Goal: Transaction & Acquisition: Purchase product/service

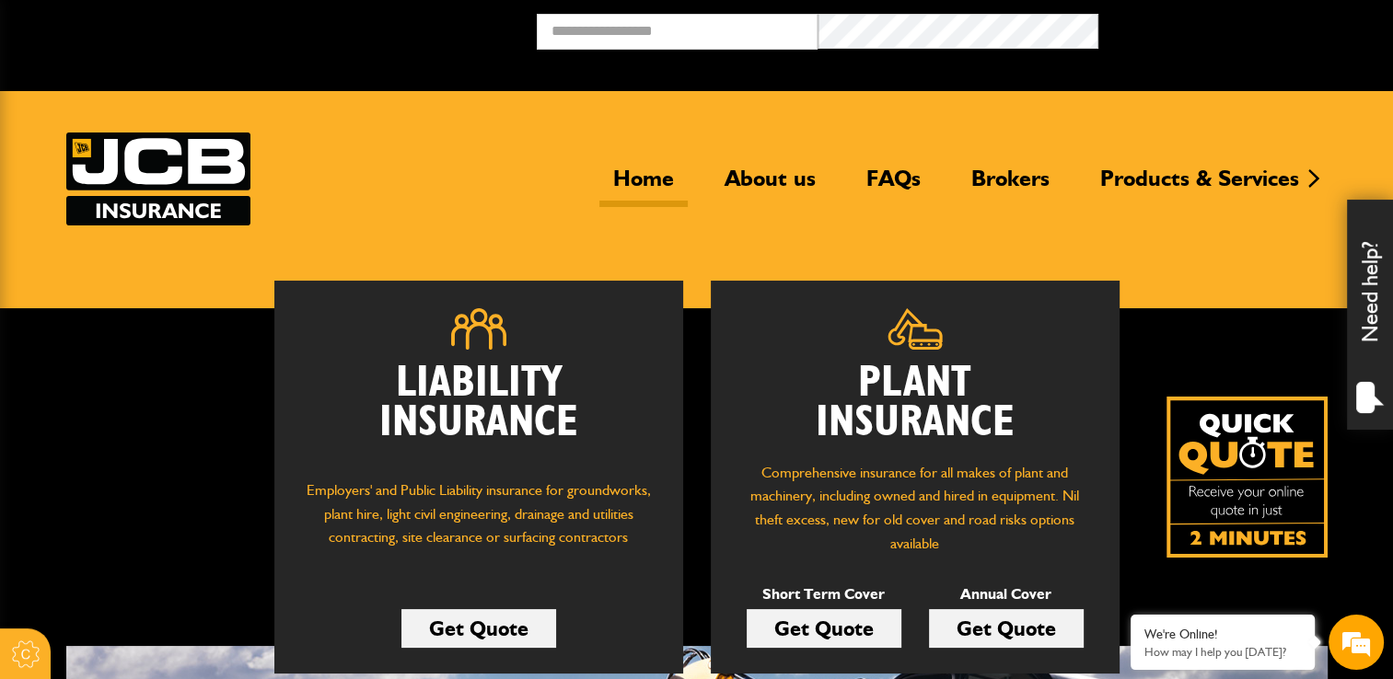
click at [845, 632] on link "Get Quote" at bounding box center [824, 628] width 155 height 39
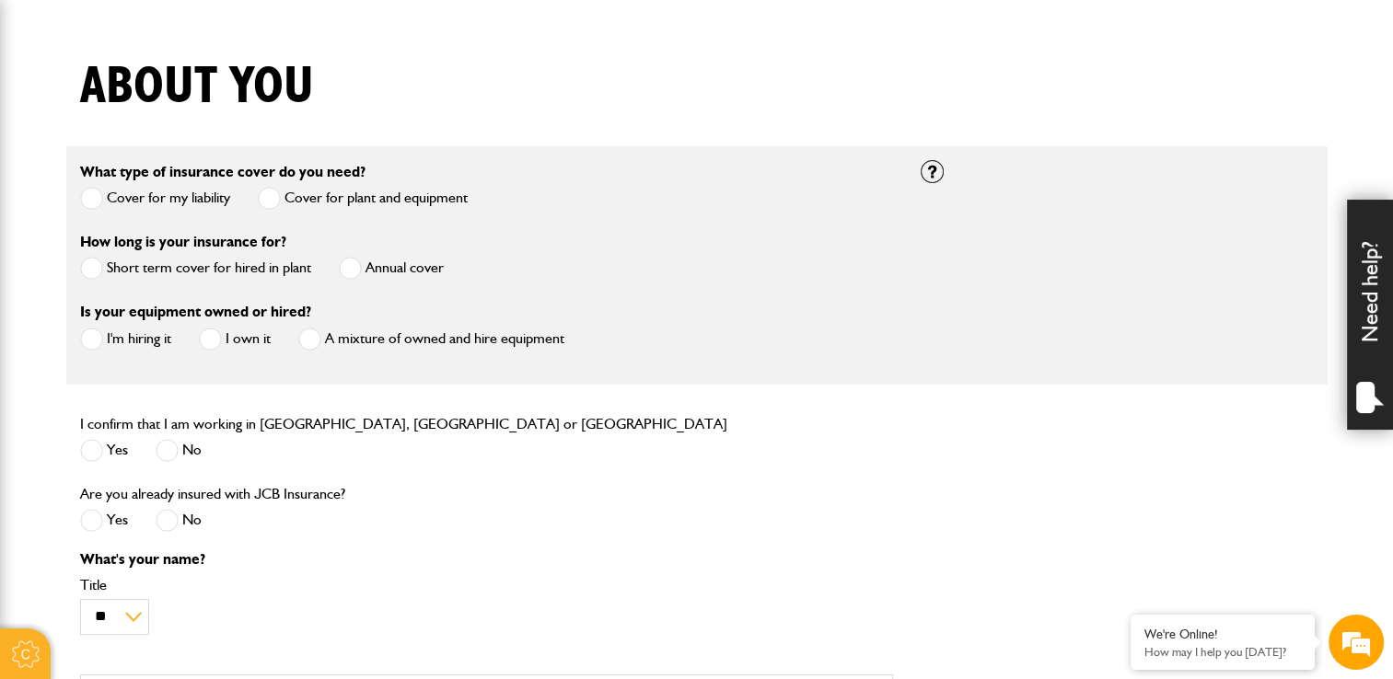
scroll to position [368, 0]
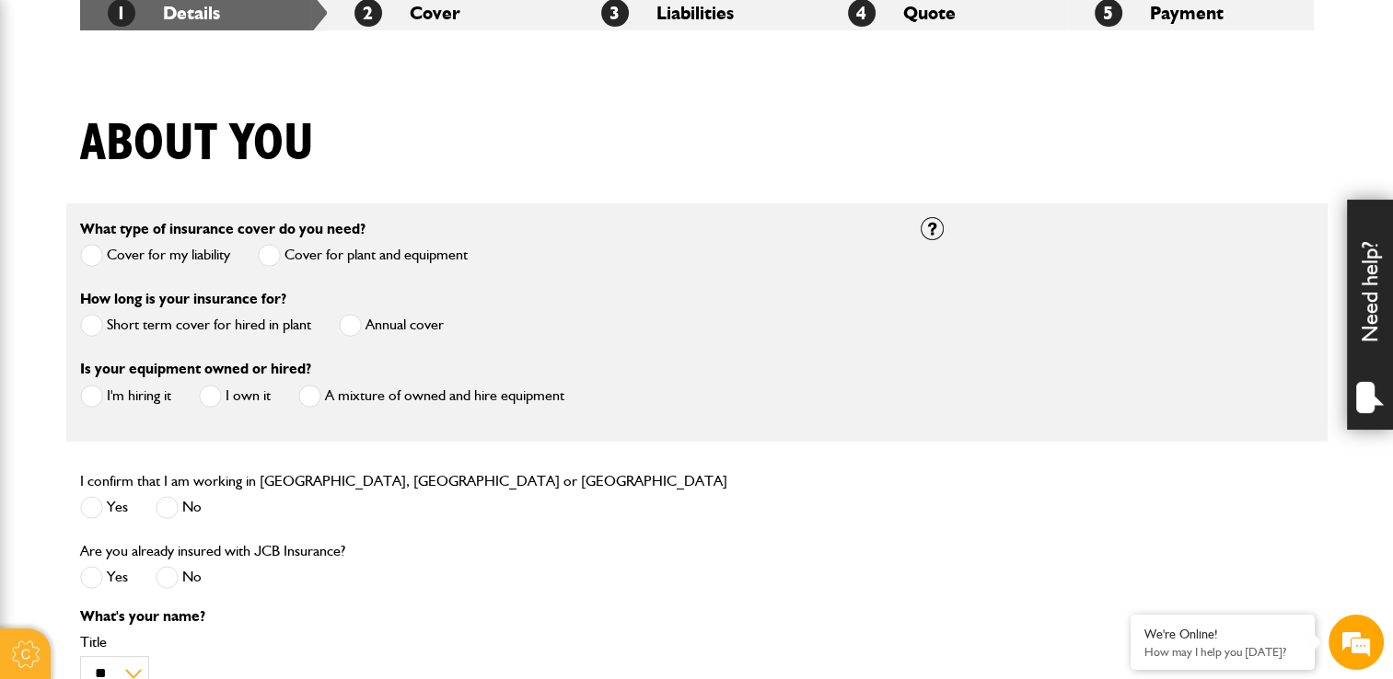
click at [87, 252] on span at bounding box center [91, 255] width 23 height 23
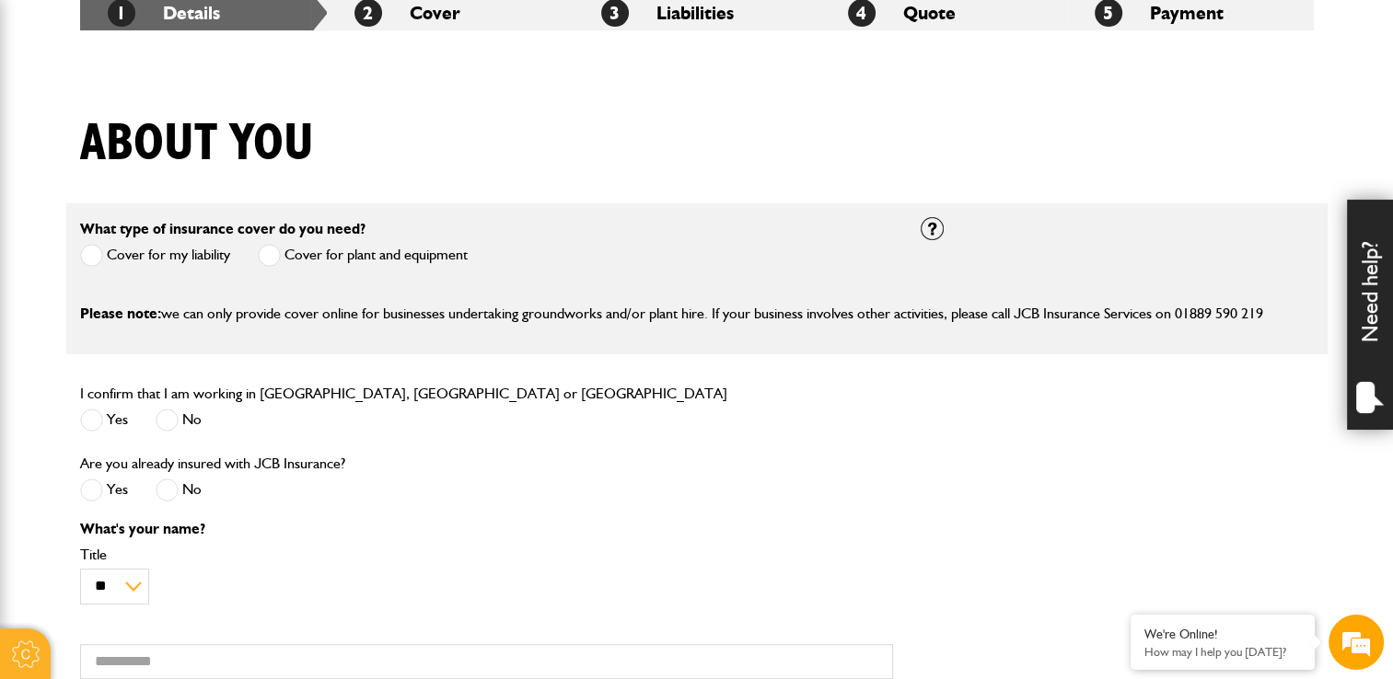
click at [285, 257] on label "Cover for plant and equipment" at bounding box center [363, 255] width 210 height 23
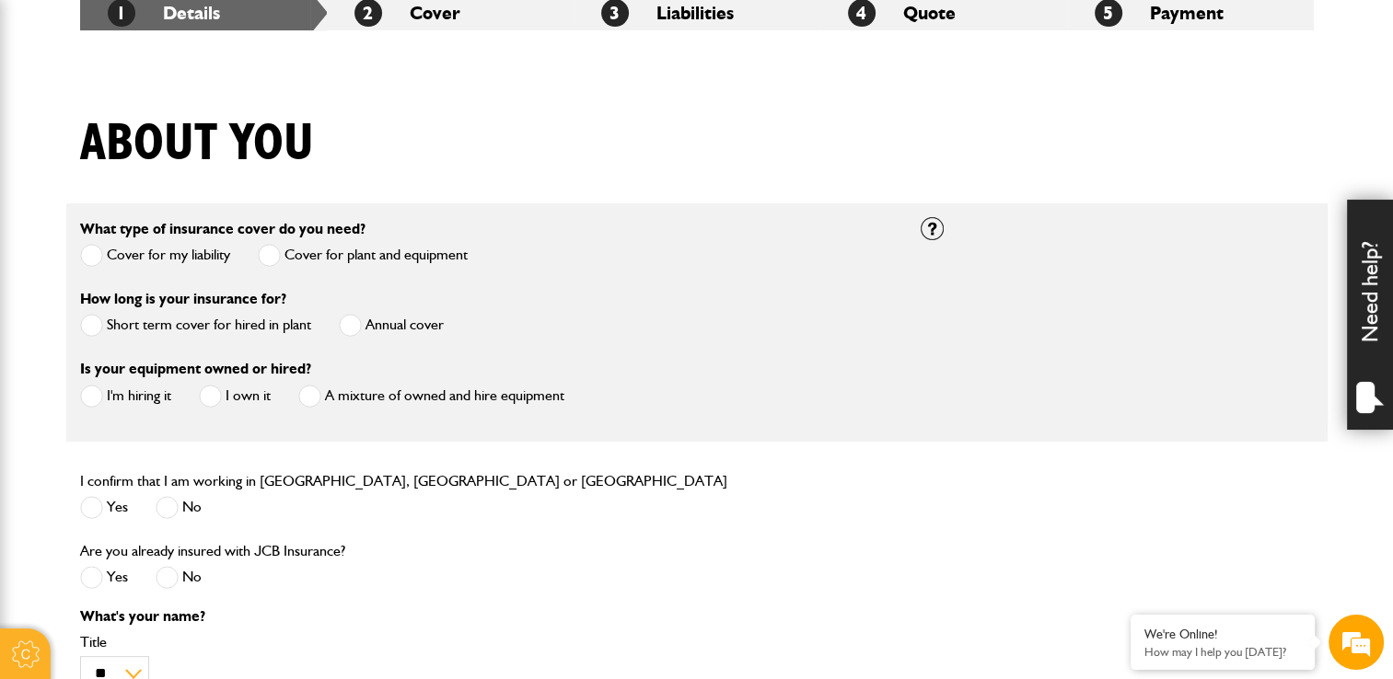
click at [387, 322] on label "Annual cover" at bounding box center [391, 325] width 105 height 23
click at [129, 404] on label "I'm hiring it" at bounding box center [125, 396] width 91 height 23
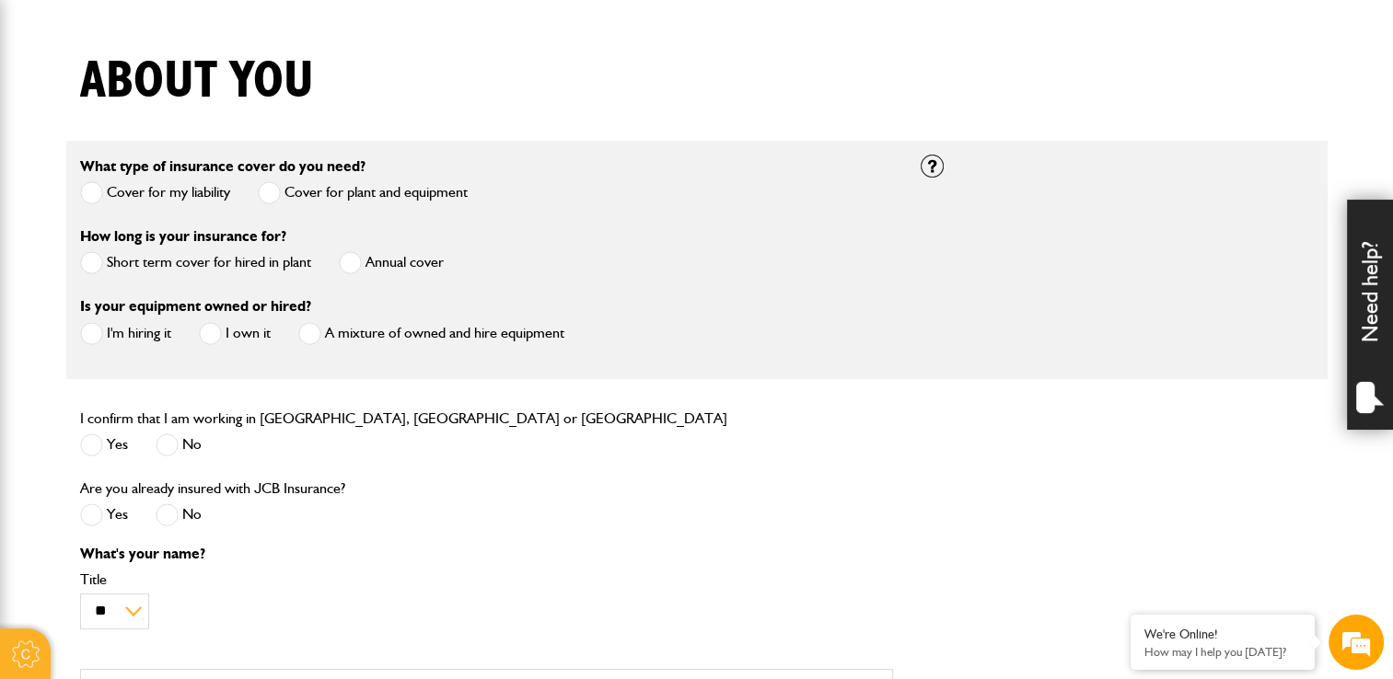
scroll to position [460, 0]
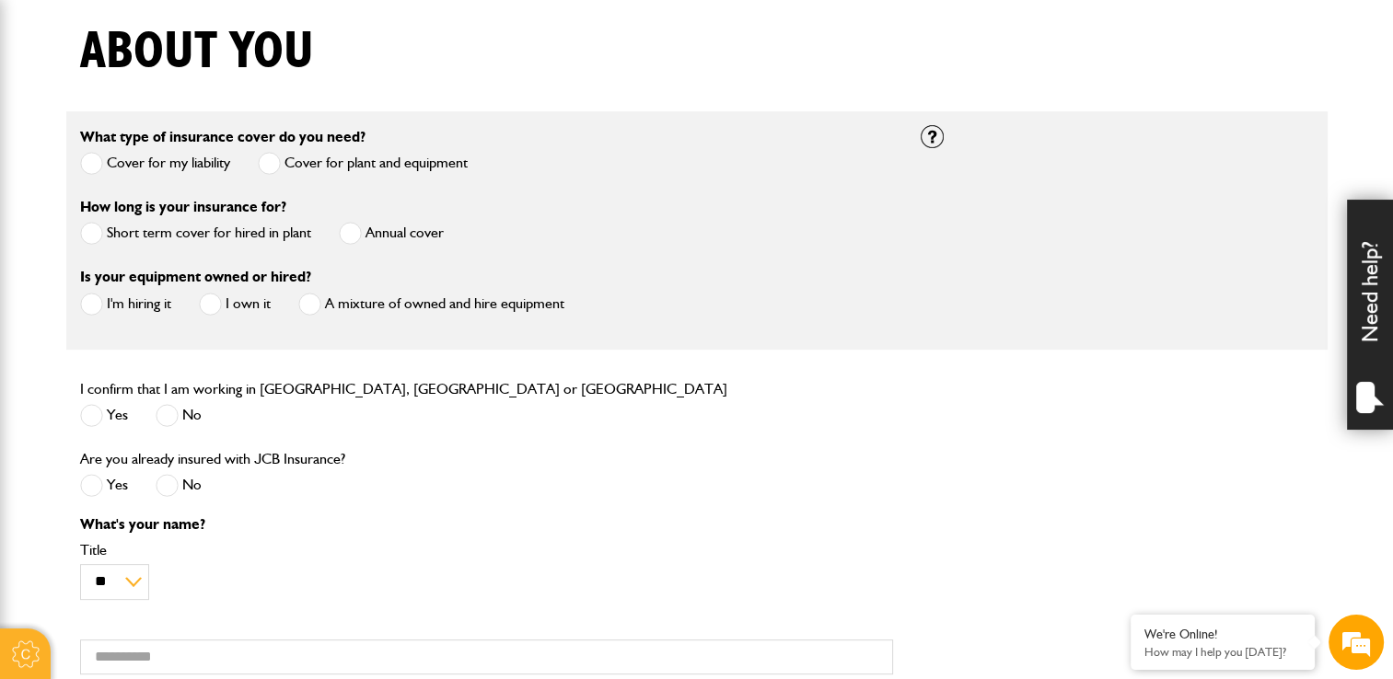
click at [103, 417] on label "Yes" at bounding box center [104, 415] width 48 height 23
click at [169, 494] on span at bounding box center [167, 485] width 23 height 23
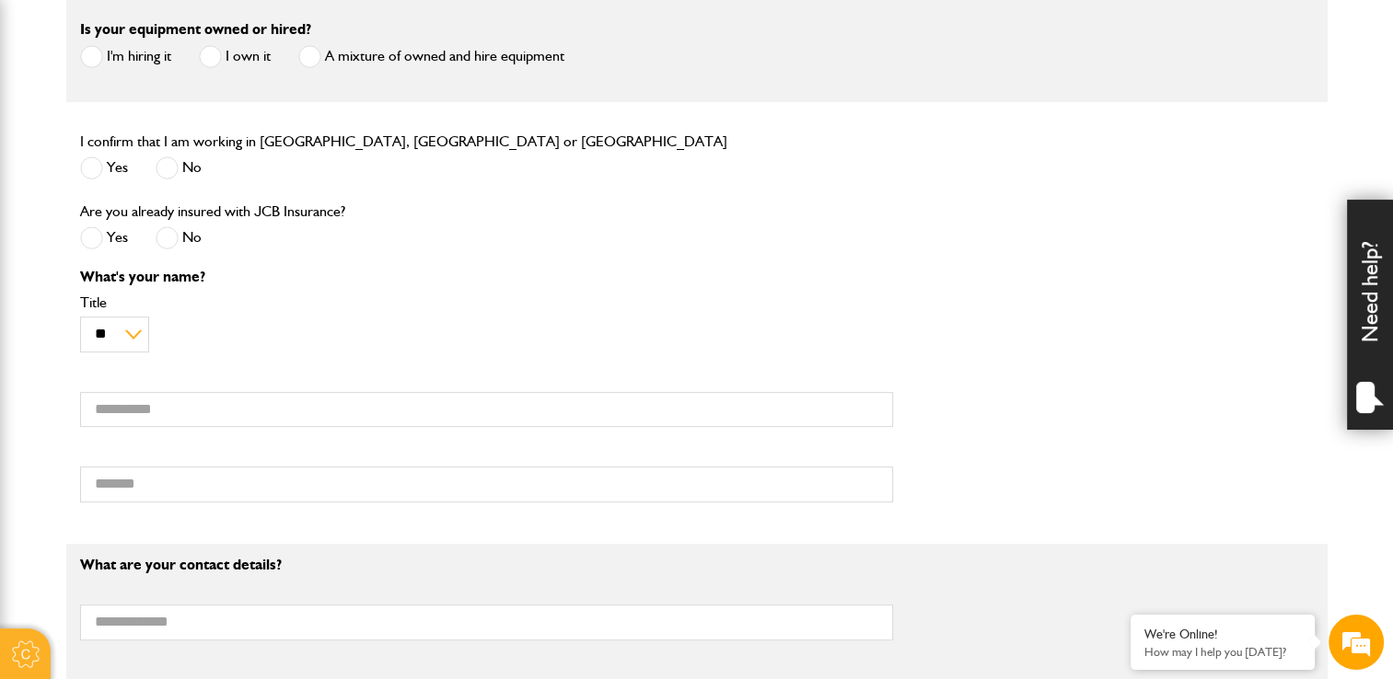
scroll to position [737, 0]
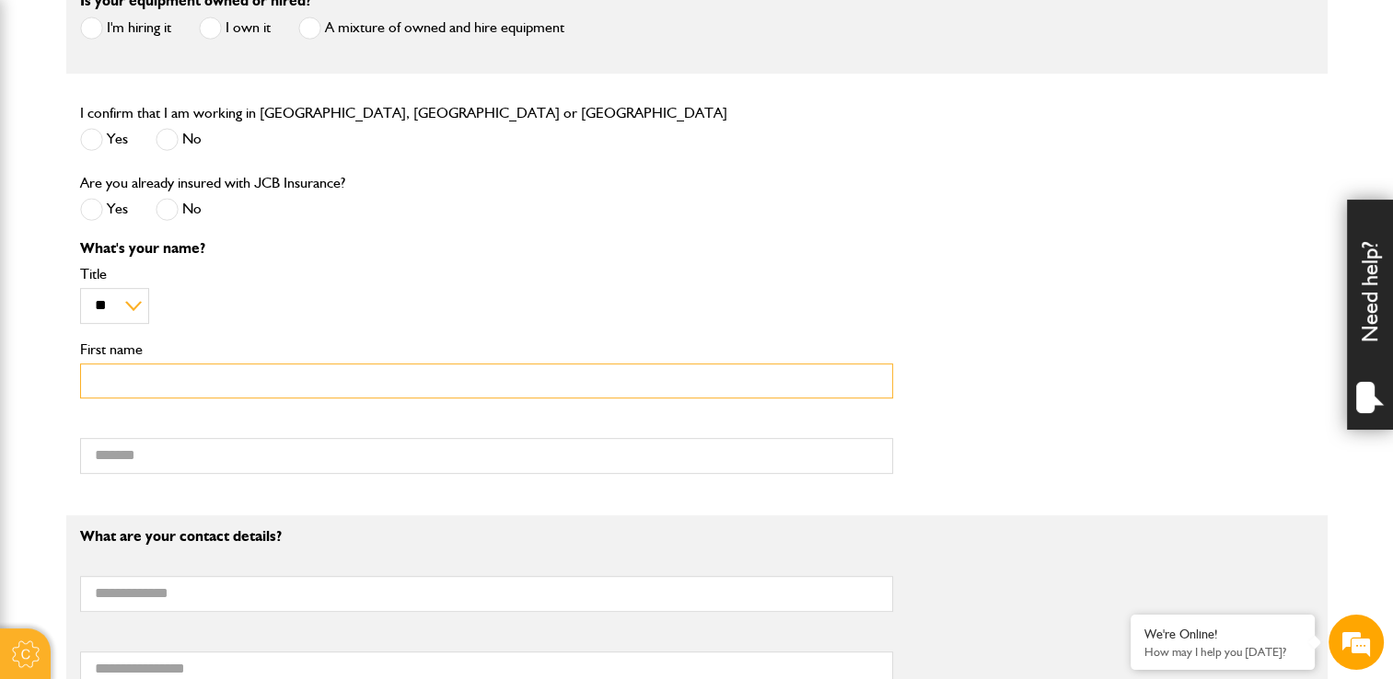
click at [153, 391] on input "First name" at bounding box center [486, 382] width 813 height 36
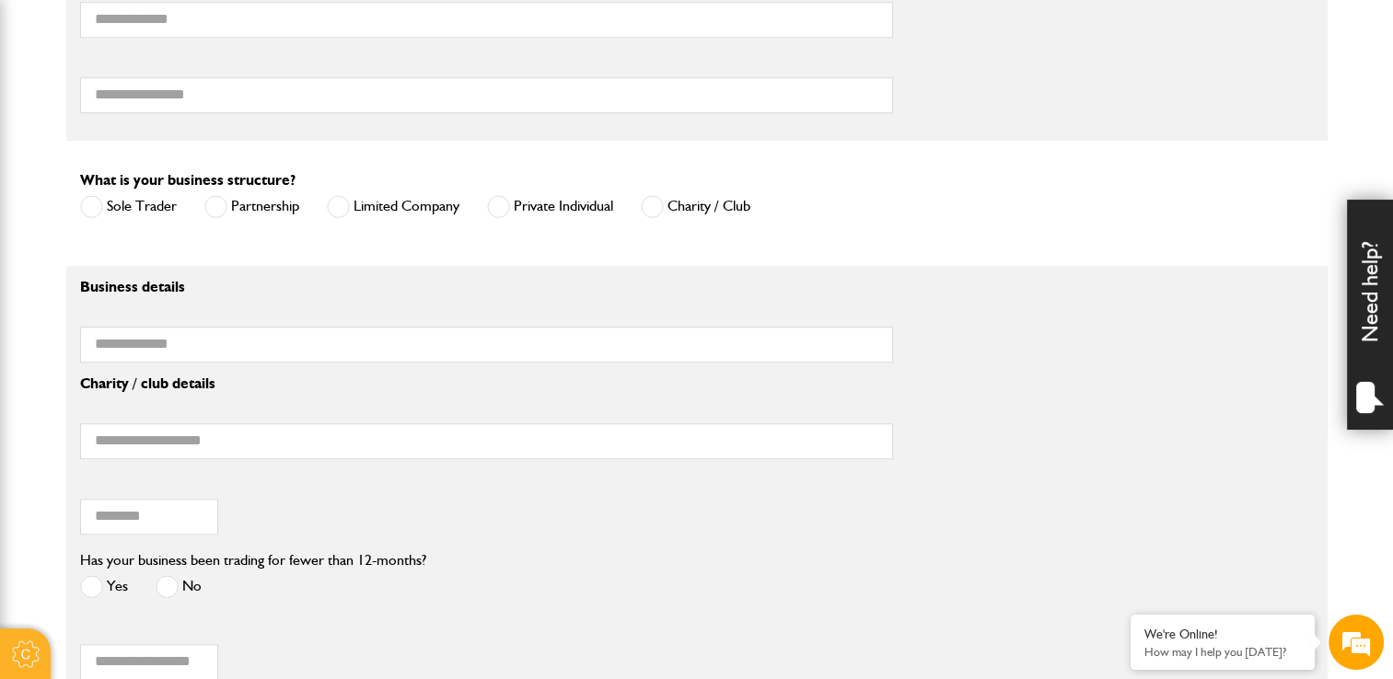
scroll to position [1381, 0]
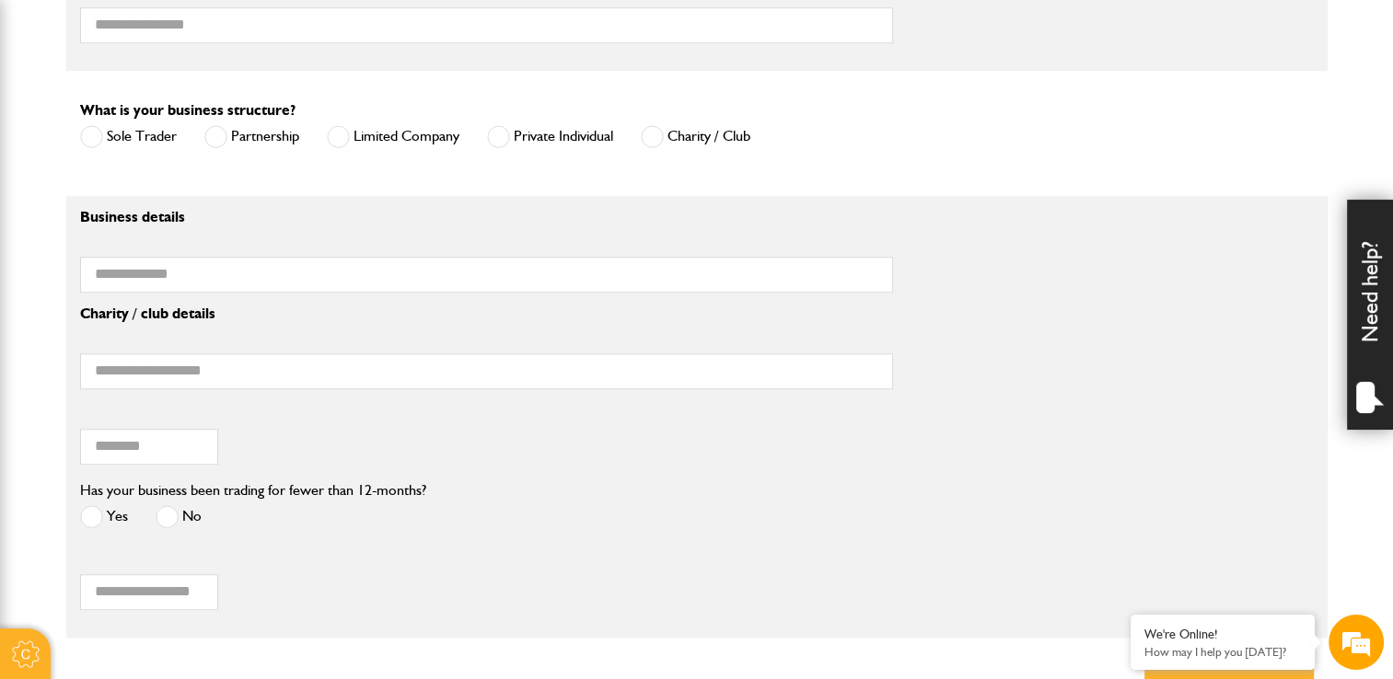
type input "***"
